Goal: Task Accomplishment & Management: Use online tool/utility

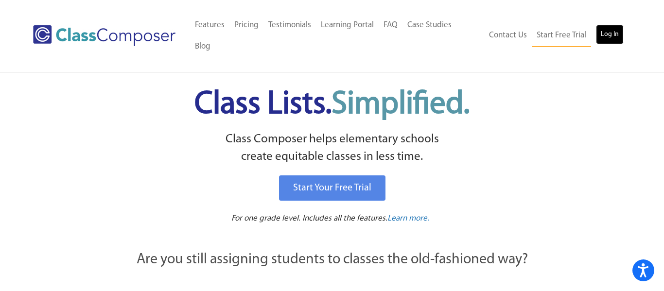
click at [607, 30] on link "Log In" at bounding box center [610, 34] width 28 height 19
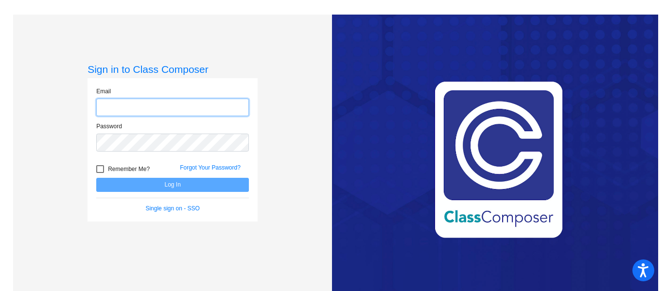
type input "[EMAIL_ADDRESS][DOMAIN_NAME]"
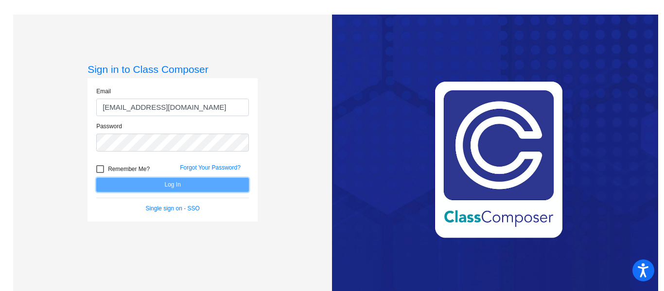
click at [135, 181] on button "Log In" at bounding box center [172, 185] width 153 height 14
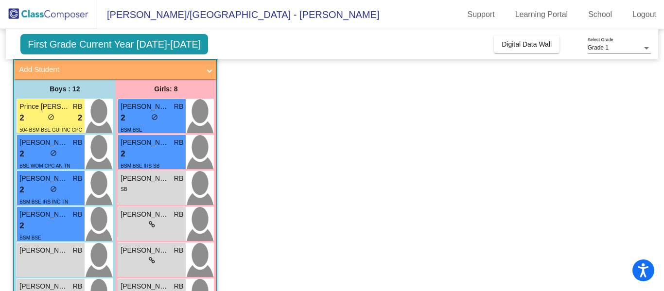
scroll to position [58, 0]
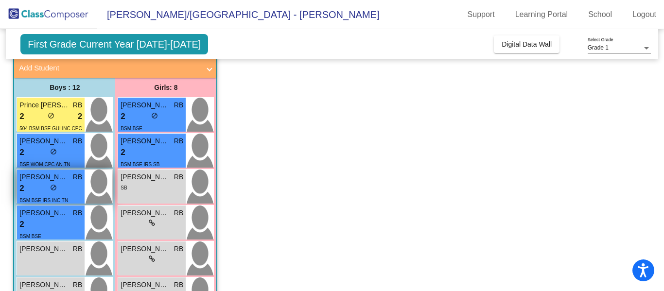
click at [38, 192] on div "2 lock do_not_disturb_alt" at bounding box center [50, 188] width 63 height 13
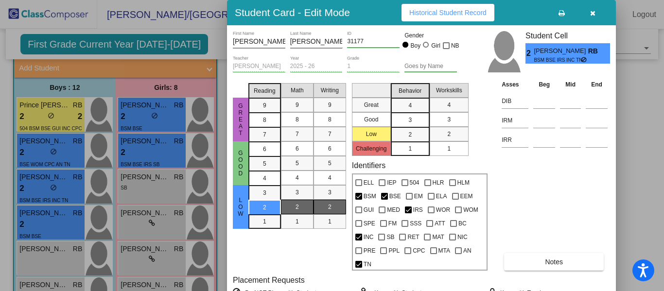
click at [646, 94] on div at bounding box center [332, 145] width 664 height 291
